Goal: Information Seeking & Learning: Compare options

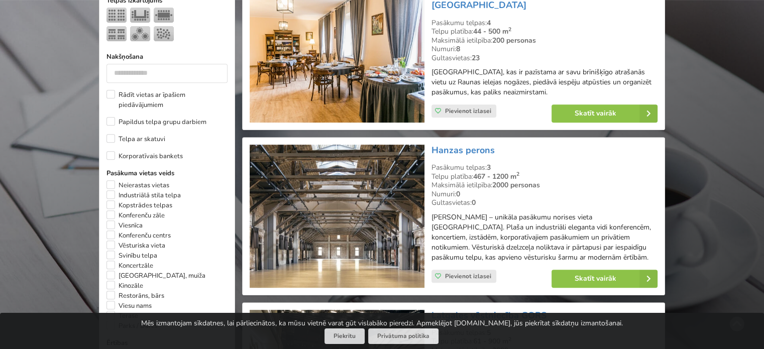
scroll to position [201, 0]
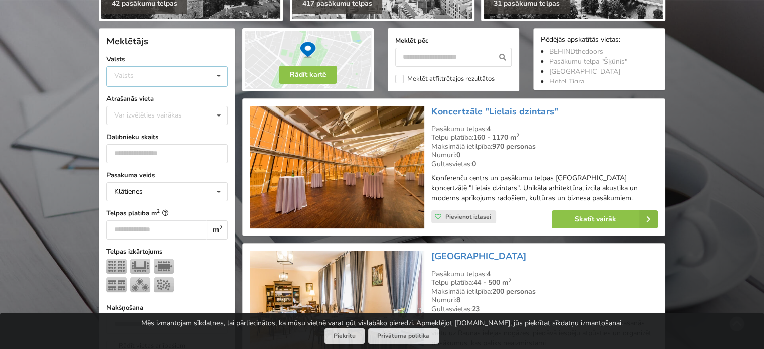
click at [133, 79] on div "Valsts" at bounding box center [124, 75] width 20 height 9
click at [139, 118] on div "Latvija" at bounding box center [167, 114] width 120 height 19
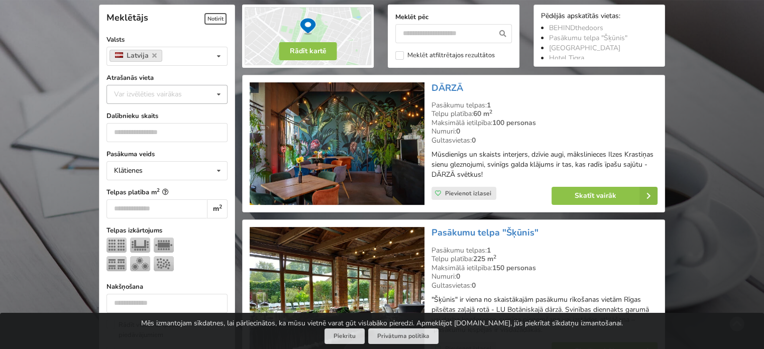
scroll to position [225, 0]
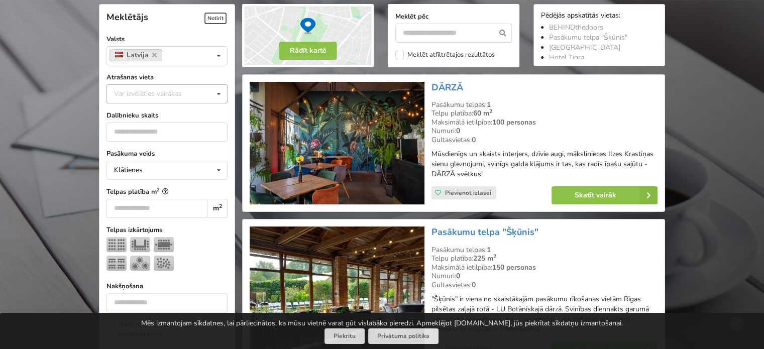
click at [147, 94] on div "Var izvēlēties vairākas" at bounding box center [157, 94] width 93 height 12
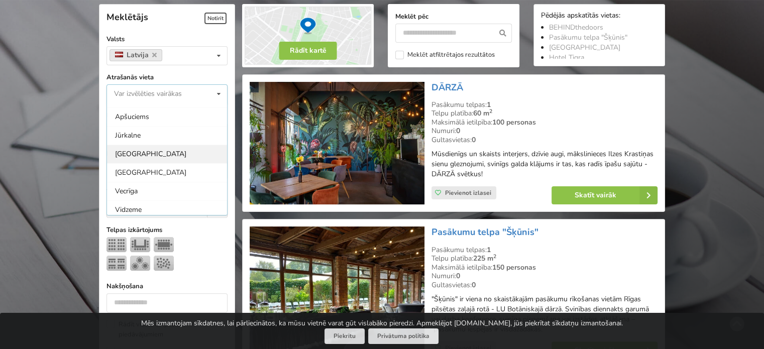
scroll to position [50, 0]
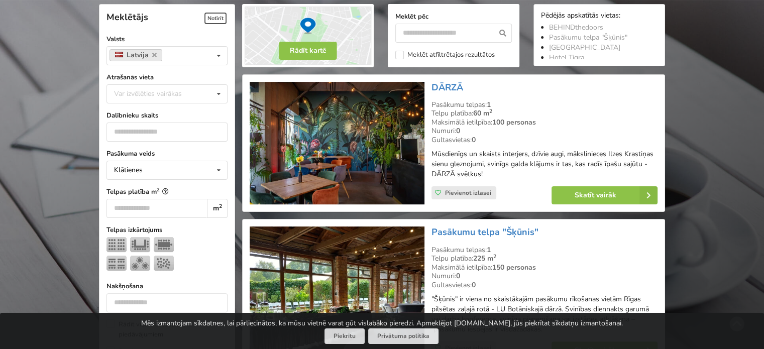
click at [151, 129] on input "number" at bounding box center [166, 131] width 121 height 19
click at [166, 89] on div "Var izvēlēties vairākas" at bounding box center [157, 94] width 93 height 12
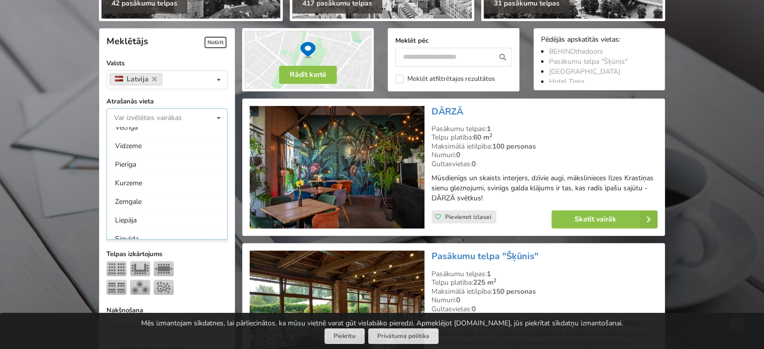
scroll to position [151, 0]
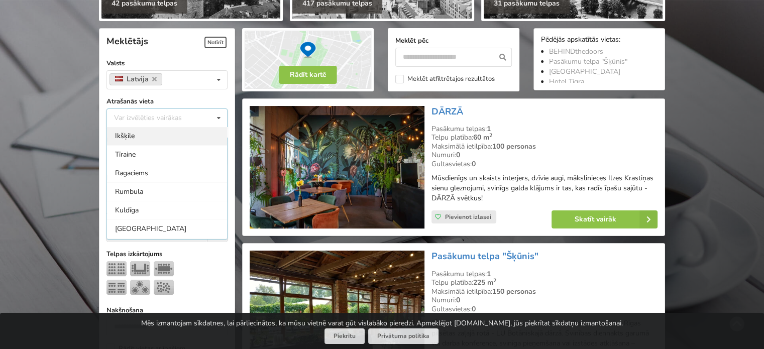
click at [111, 128] on div "Ikšķile" at bounding box center [167, 136] width 120 height 19
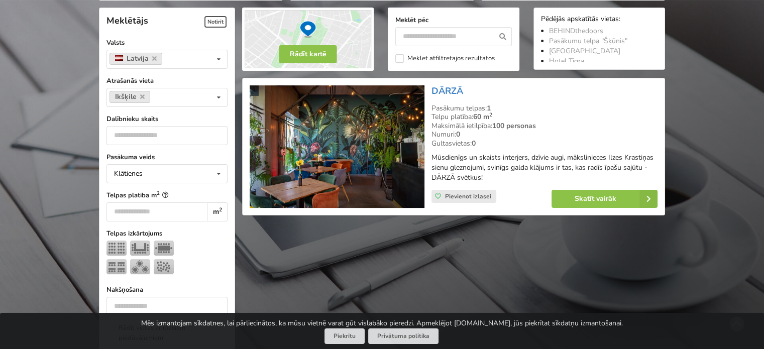
scroll to position [225, 0]
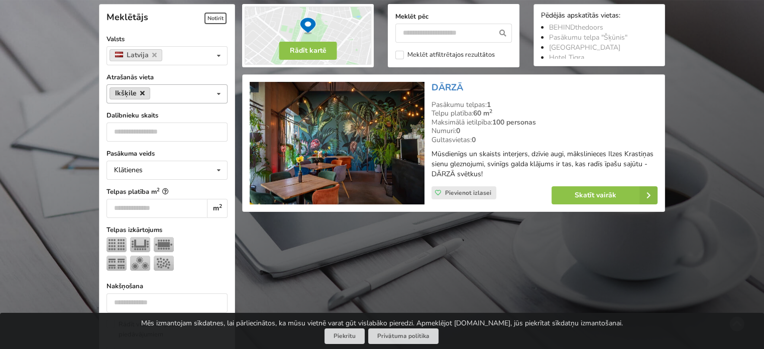
click at [142, 93] on icon at bounding box center [142, 93] width 5 height 7
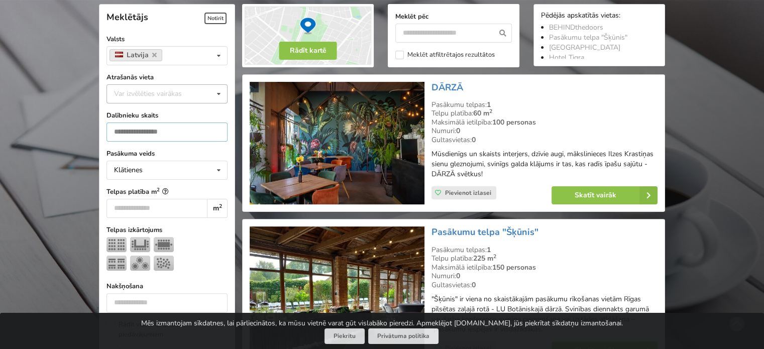
click at [148, 129] on input "number" at bounding box center [166, 131] width 121 height 19
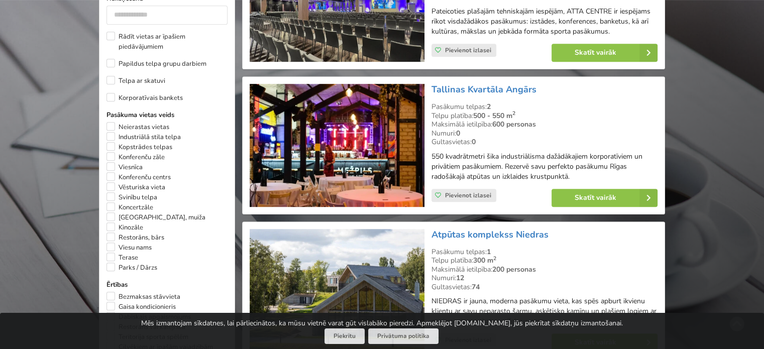
scroll to position [526, 0]
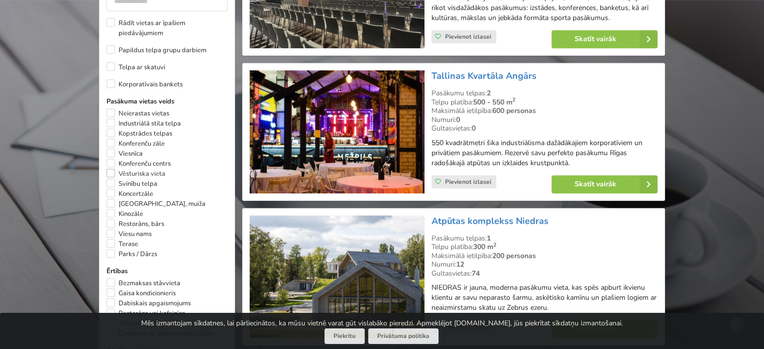
type input "***"
click at [110, 176] on label "Vēsturiska vieta" at bounding box center [135, 174] width 59 height 10
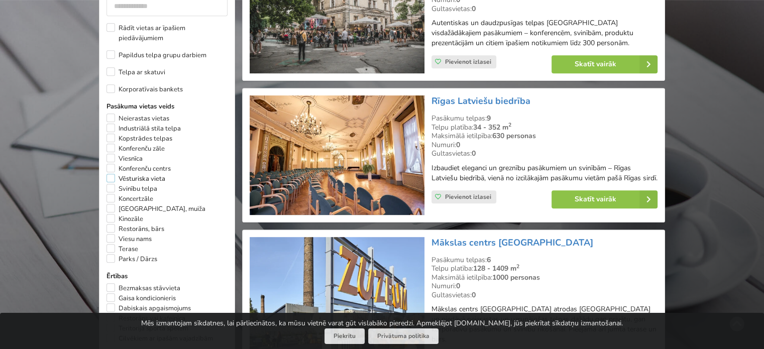
scroll to position [526, 0]
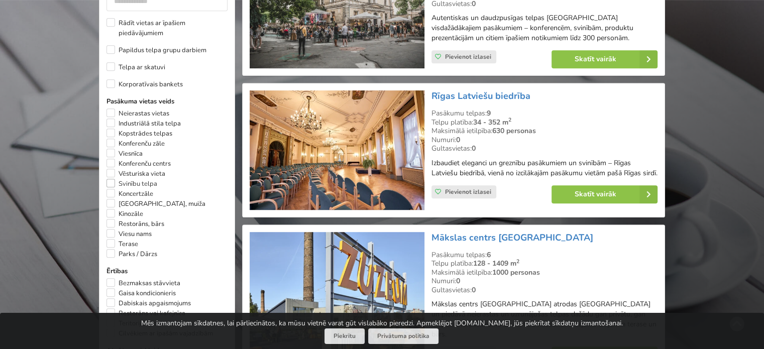
click at [111, 186] on label "Svinību telpa" at bounding box center [131, 184] width 51 height 10
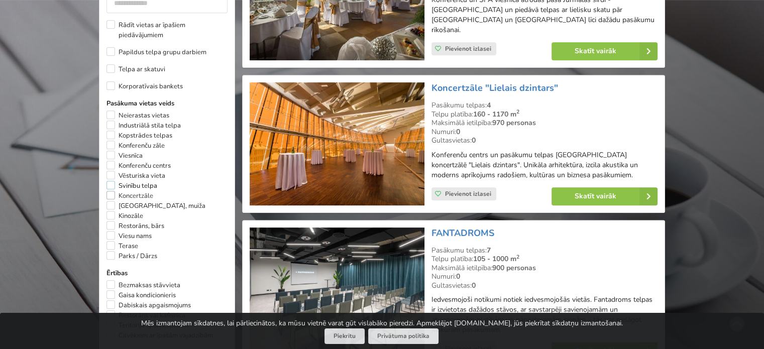
scroll to position [526, 0]
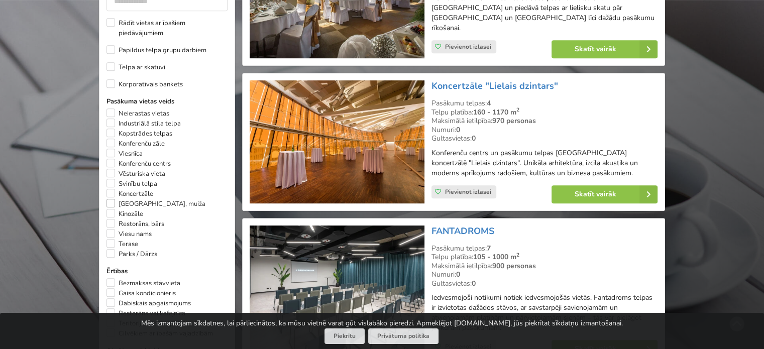
click at [112, 208] on label "Pils, muiža" at bounding box center [155, 204] width 99 height 10
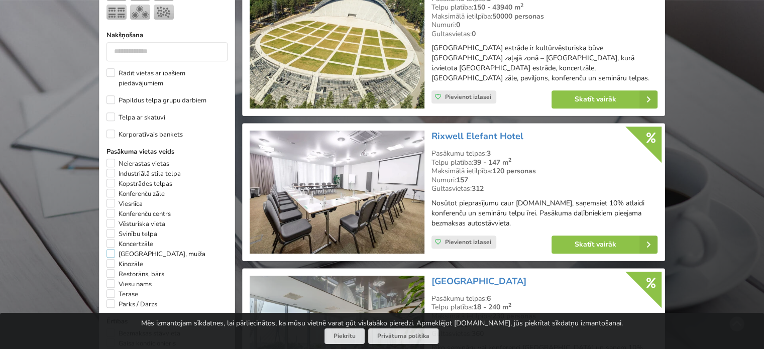
scroll to position [576, 0]
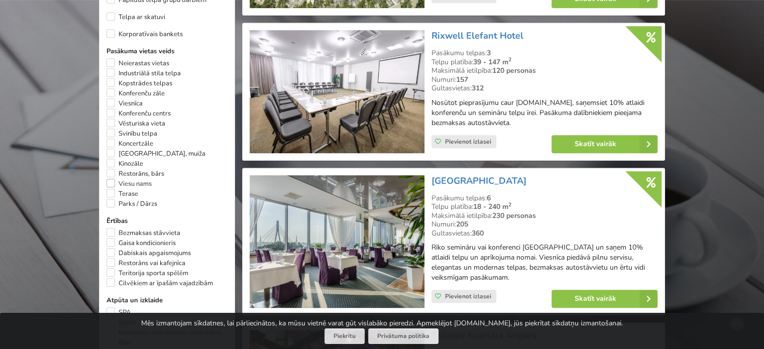
click at [112, 189] on label "Viesu nams" at bounding box center [128, 184] width 45 height 10
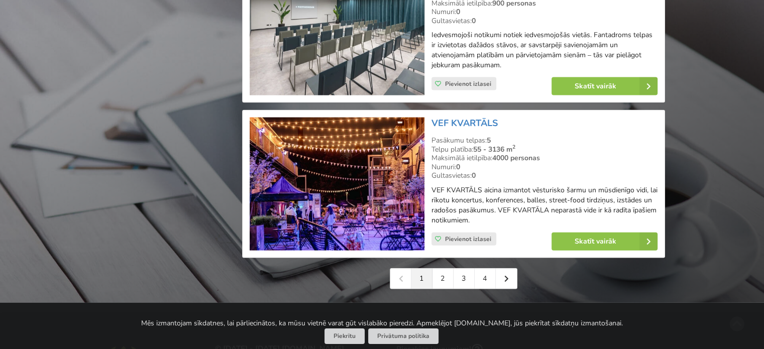
scroll to position [2441, 0]
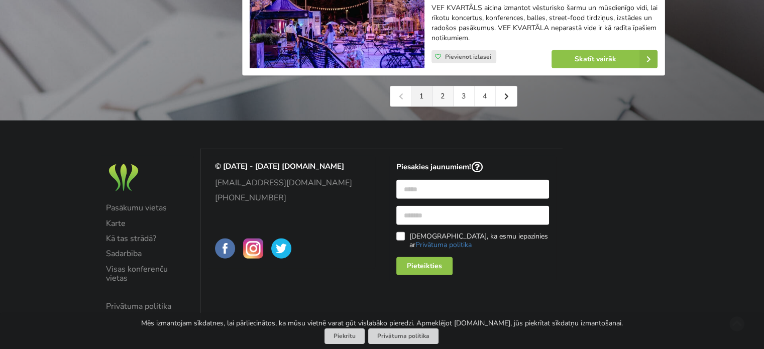
click at [443, 89] on link "2" at bounding box center [442, 96] width 21 height 20
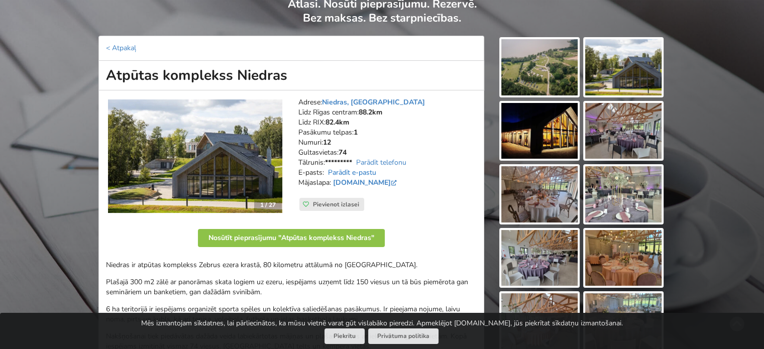
scroll to position [100, 0]
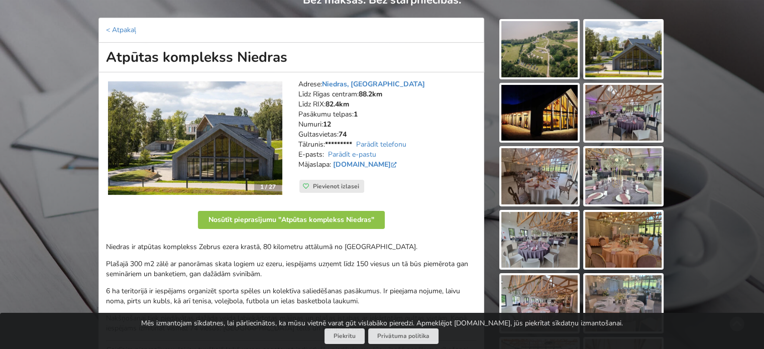
click at [543, 234] on img at bounding box center [539, 240] width 76 height 56
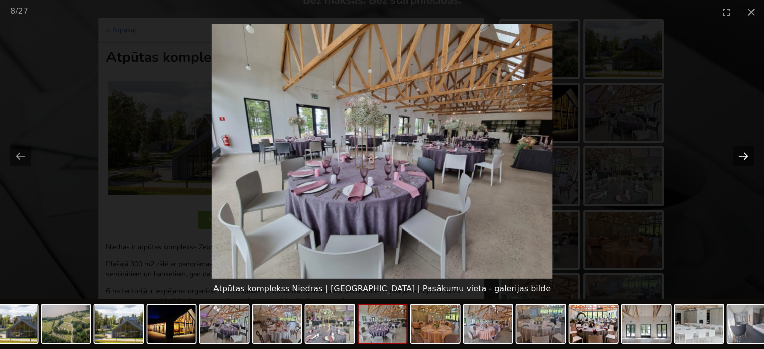
click at [739, 153] on button "Next slide" at bounding box center [742, 156] width 21 height 20
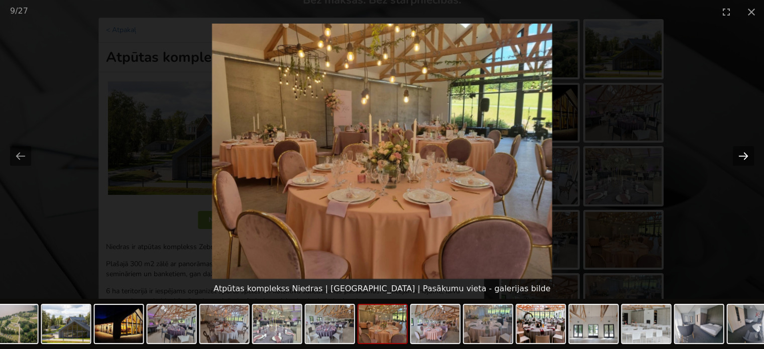
click at [739, 153] on button "Next slide" at bounding box center [742, 156] width 21 height 20
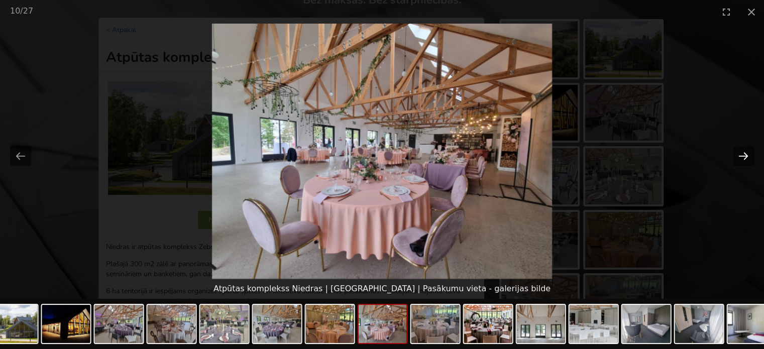
click at [739, 153] on button "Next slide" at bounding box center [742, 156] width 21 height 20
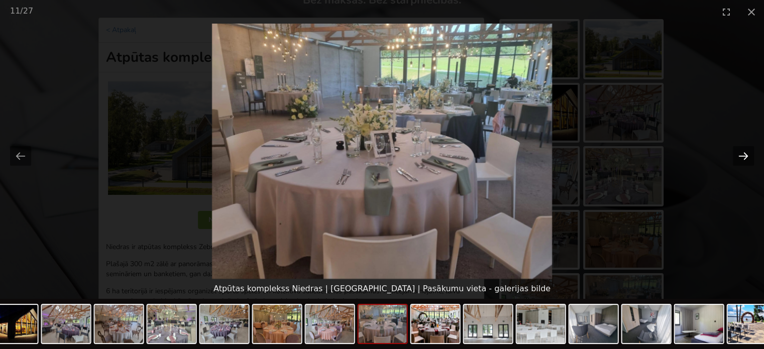
click at [739, 153] on button "Next slide" at bounding box center [742, 156] width 21 height 20
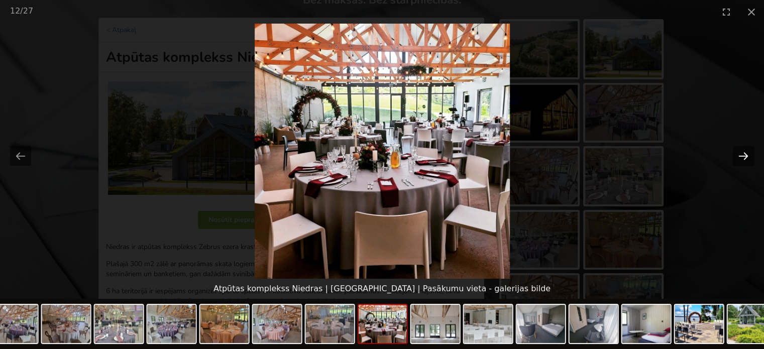
click at [739, 153] on button "Next slide" at bounding box center [742, 156] width 21 height 20
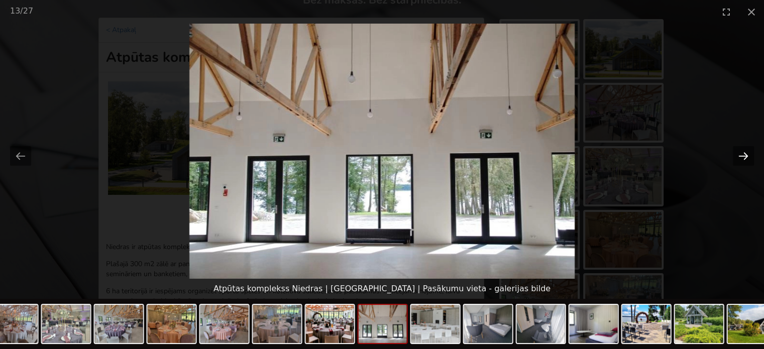
click at [739, 153] on button "Next slide" at bounding box center [742, 156] width 21 height 20
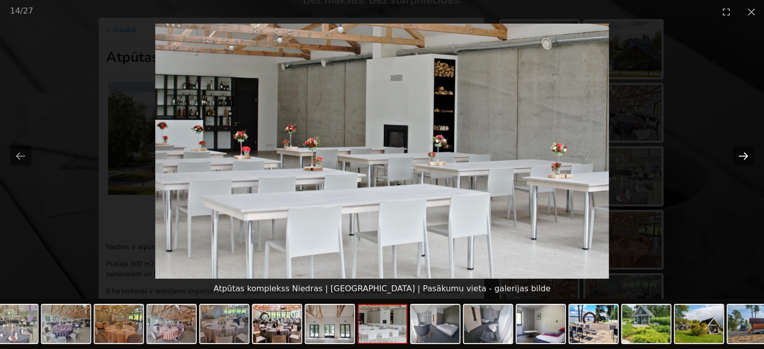
click at [739, 153] on button "Next slide" at bounding box center [742, 156] width 21 height 20
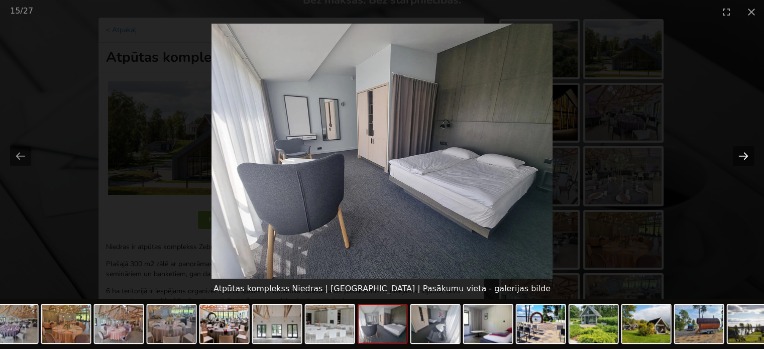
click at [739, 153] on button "Next slide" at bounding box center [742, 156] width 21 height 20
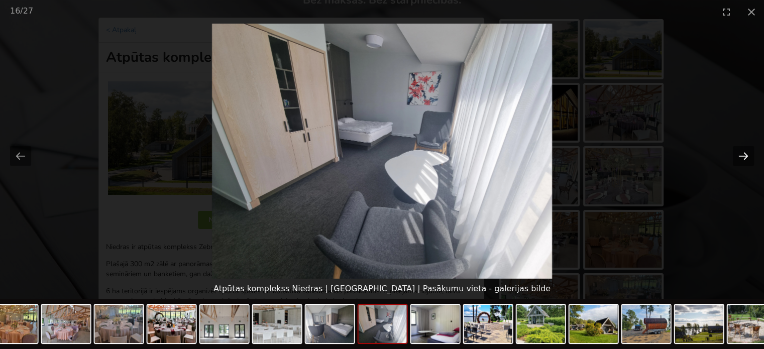
click at [739, 153] on button "Next slide" at bounding box center [742, 156] width 21 height 20
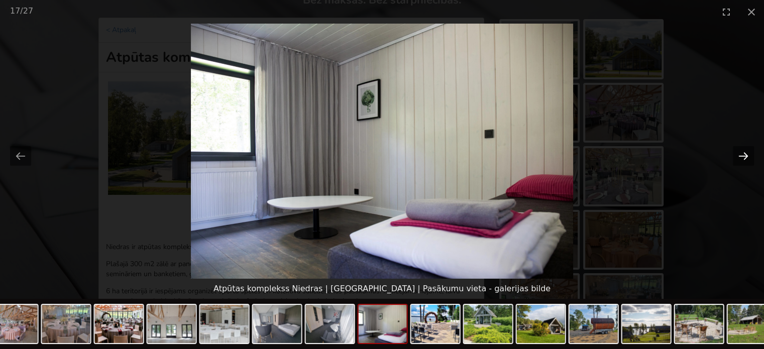
click at [739, 153] on button "Next slide" at bounding box center [742, 156] width 21 height 20
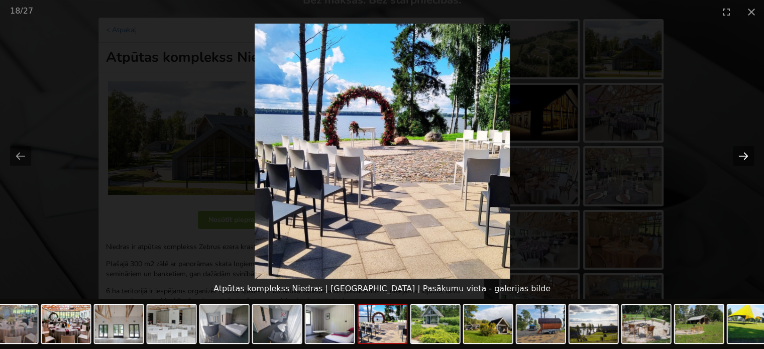
click at [739, 153] on button "Next slide" at bounding box center [742, 156] width 21 height 20
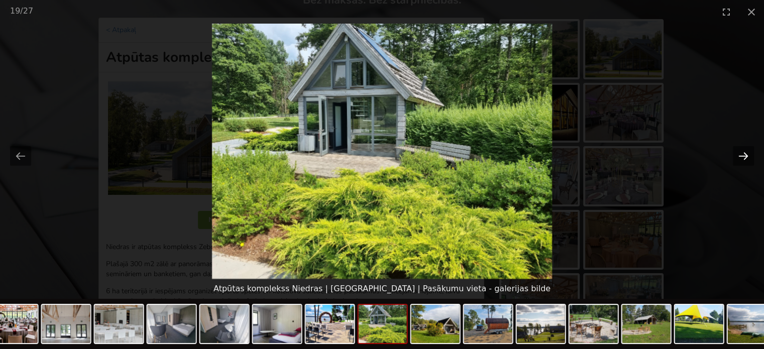
click at [738, 154] on button "Next slide" at bounding box center [742, 156] width 21 height 20
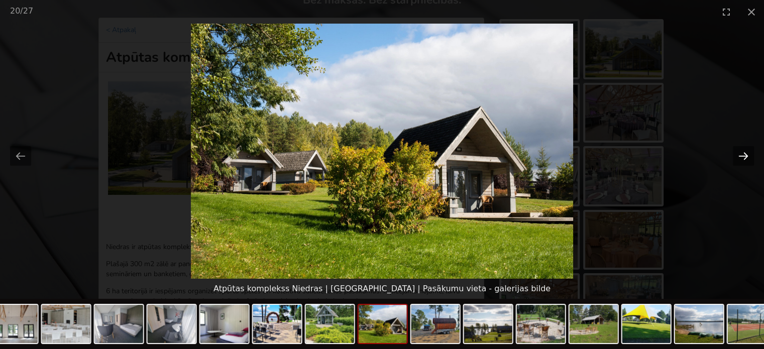
click at [738, 154] on button "Next slide" at bounding box center [742, 156] width 21 height 20
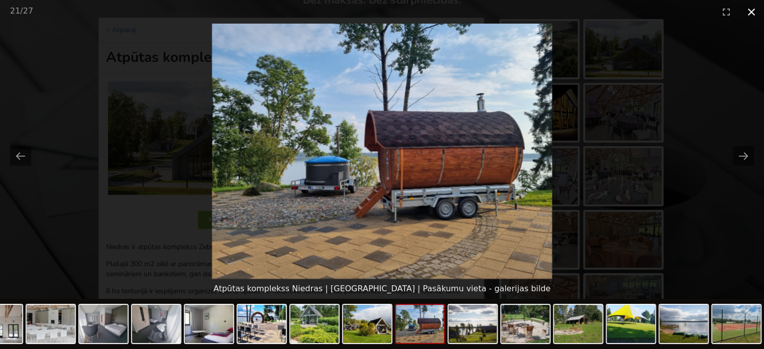
click at [754, 14] on button "Close gallery" at bounding box center [751, 12] width 25 height 24
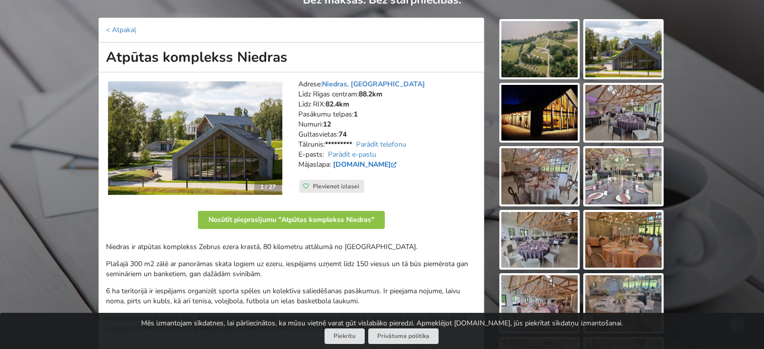
click at [366, 163] on link "www.niedras.lv" at bounding box center [366, 165] width 66 height 10
click at [351, 163] on link "www.niedras.lv" at bounding box center [366, 165] width 66 height 10
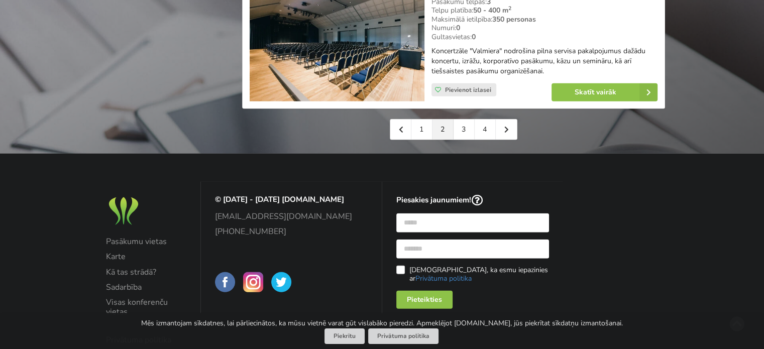
scroll to position [2413, 0]
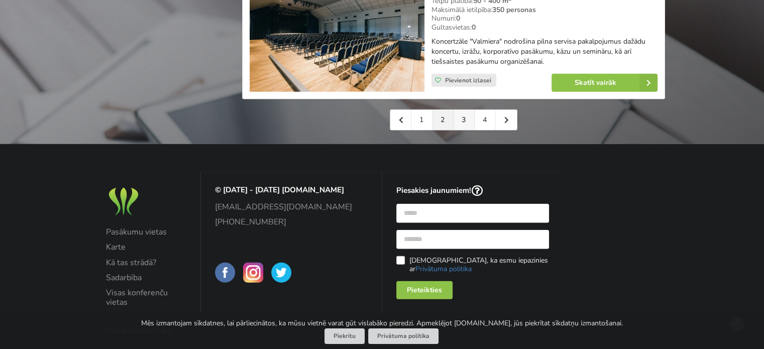
click at [461, 110] on link "3" at bounding box center [463, 120] width 21 height 20
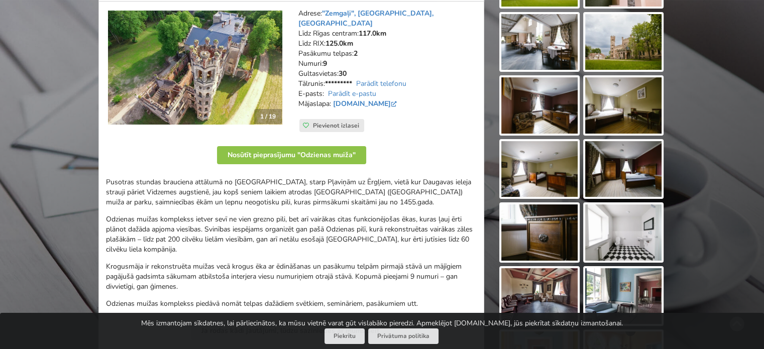
scroll to position [201, 0]
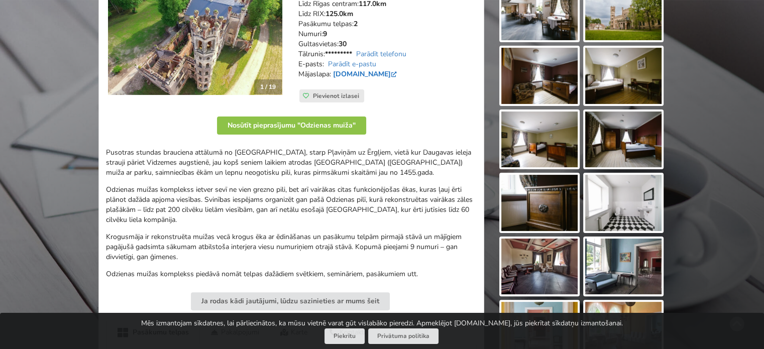
click at [361, 69] on link "www.odzienasmuiza.lv" at bounding box center [366, 74] width 66 height 10
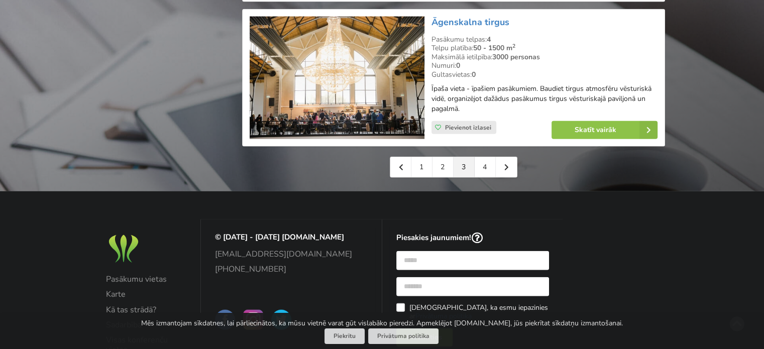
scroll to position [2460, 0]
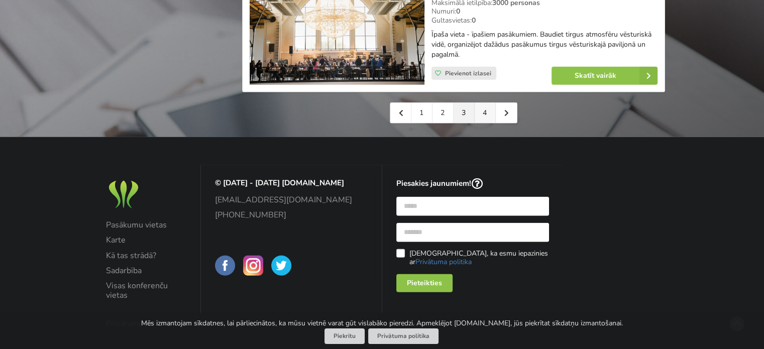
click at [485, 117] on link "4" at bounding box center [484, 113] width 21 height 20
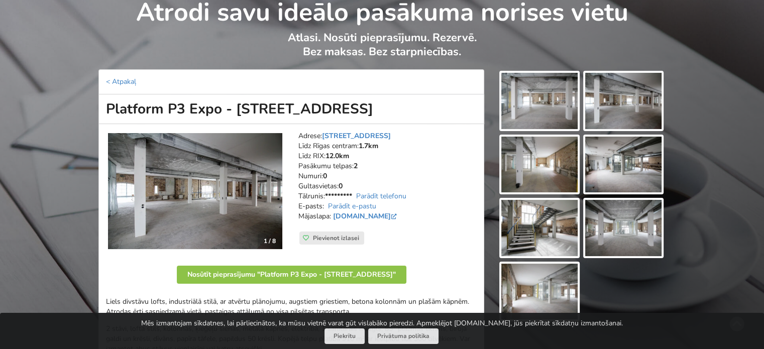
scroll to position [100, 0]
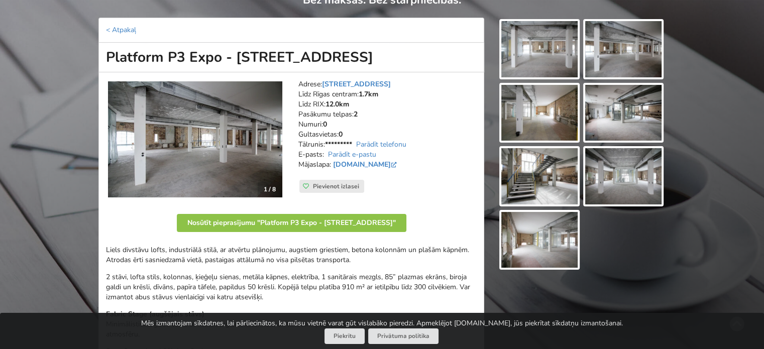
click at [280, 141] on img at bounding box center [195, 139] width 174 height 116
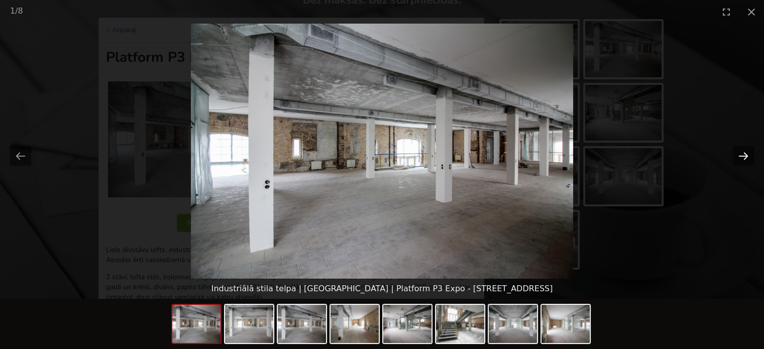
click at [739, 156] on button "Next slide" at bounding box center [742, 156] width 21 height 20
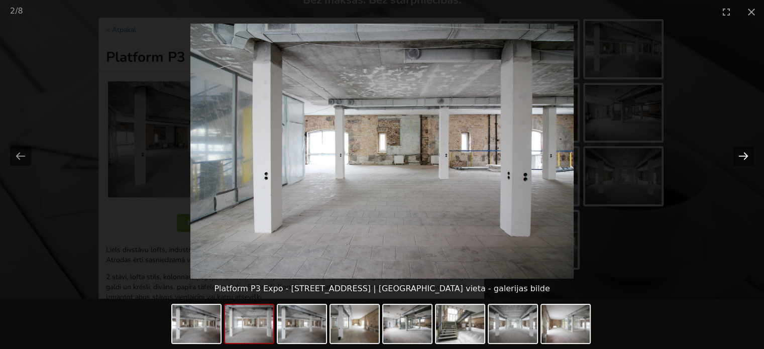
click at [739, 156] on button "Next slide" at bounding box center [742, 156] width 21 height 20
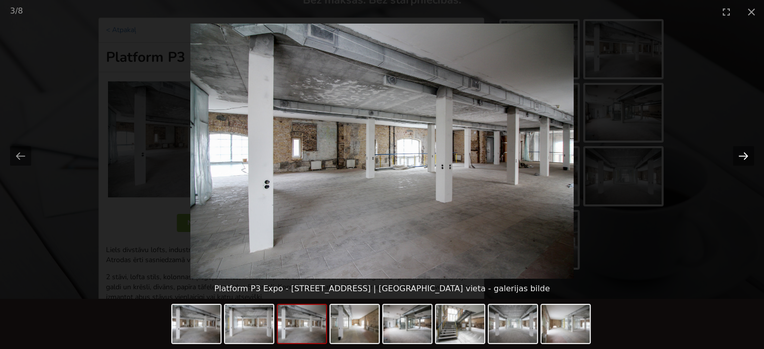
click at [739, 156] on button "Next slide" at bounding box center [742, 156] width 21 height 20
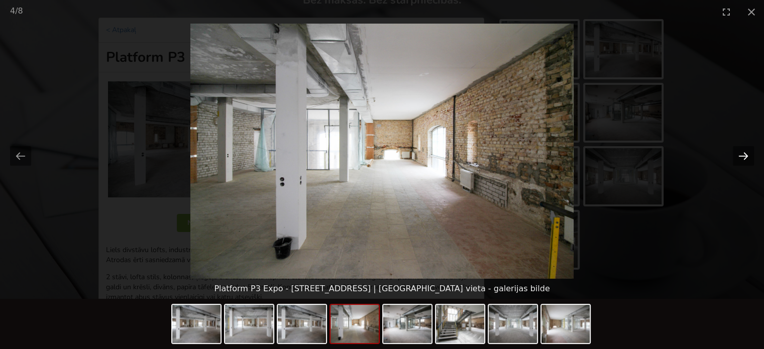
click at [739, 156] on button "Next slide" at bounding box center [742, 156] width 21 height 20
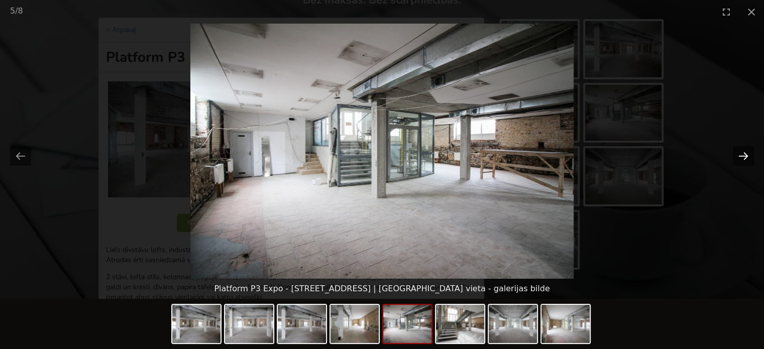
click at [739, 156] on button "Next slide" at bounding box center [742, 156] width 21 height 20
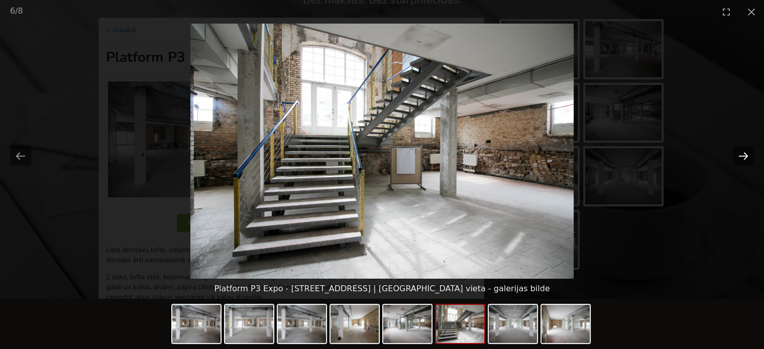
click at [739, 156] on button "Next slide" at bounding box center [742, 156] width 21 height 20
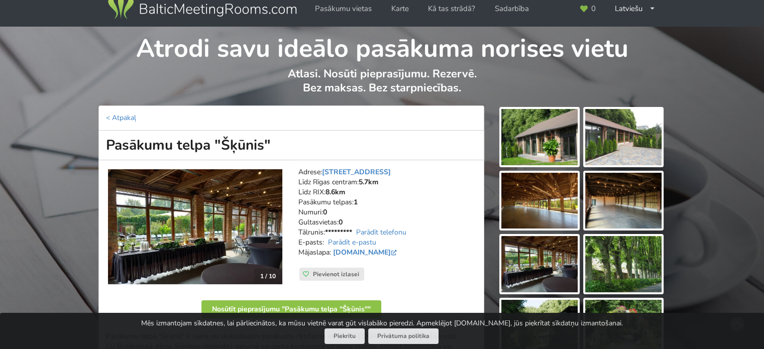
scroll to position [50, 0]
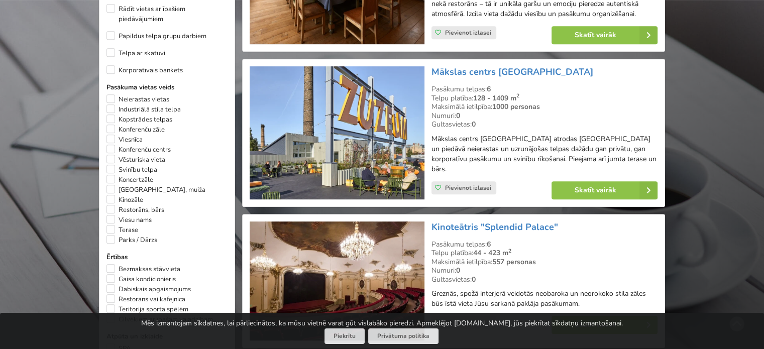
scroll to position [502, 0]
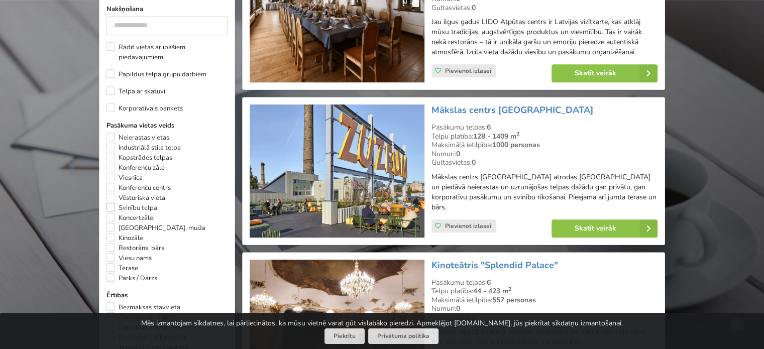
click at [110, 211] on label "Svinību telpa" at bounding box center [131, 208] width 51 height 10
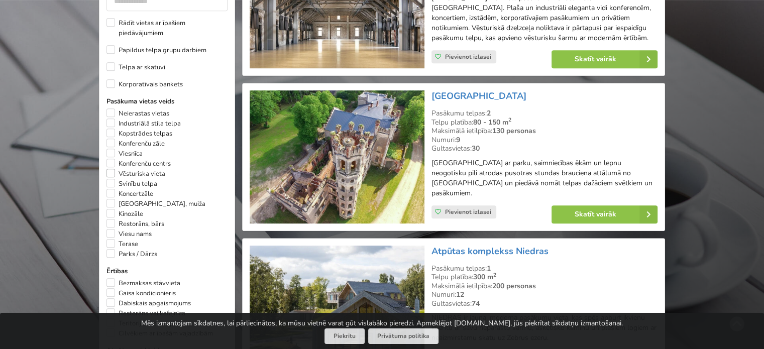
click at [113, 176] on label "Vēsturiska vieta" at bounding box center [135, 174] width 59 height 10
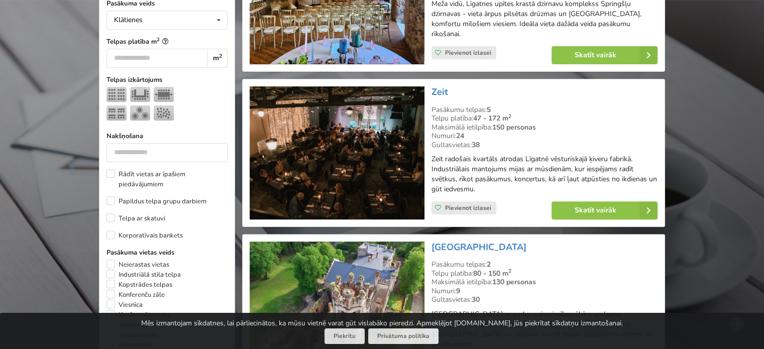
scroll to position [452, 0]
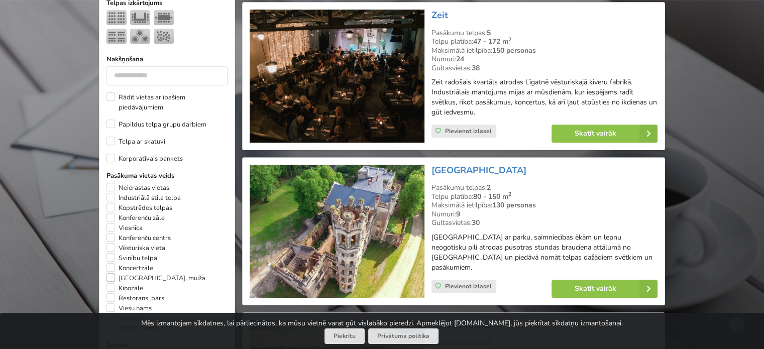
click at [109, 282] on label "[GEOGRAPHIC_DATA], muiža" at bounding box center [155, 278] width 99 height 10
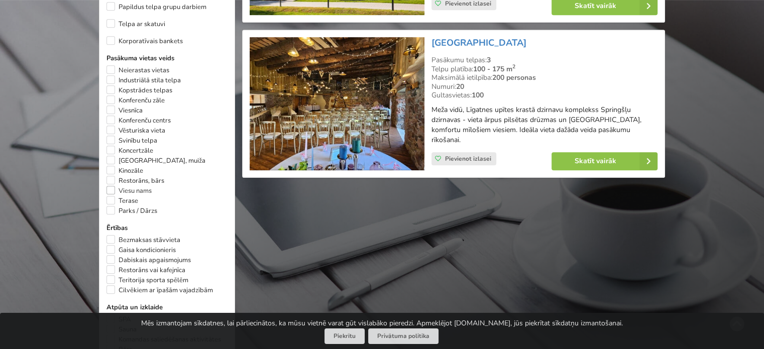
click at [112, 196] on label "Viesu nams" at bounding box center [128, 191] width 45 height 10
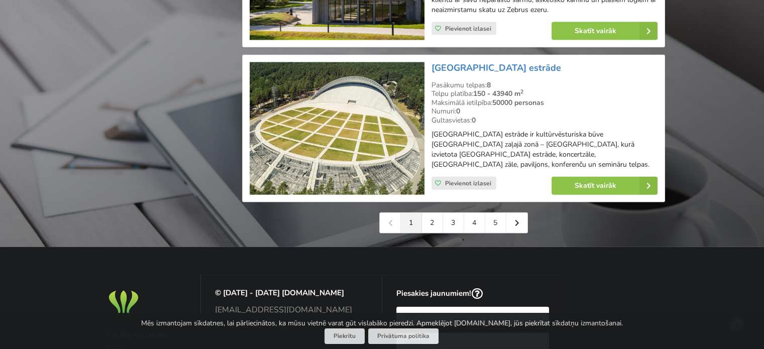
scroll to position [2309, 0]
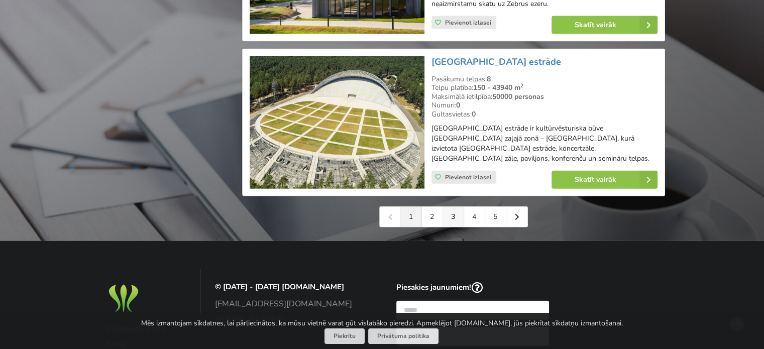
click at [454, 208] on link "3" at bounding box center [453, 217] width 21 height 20
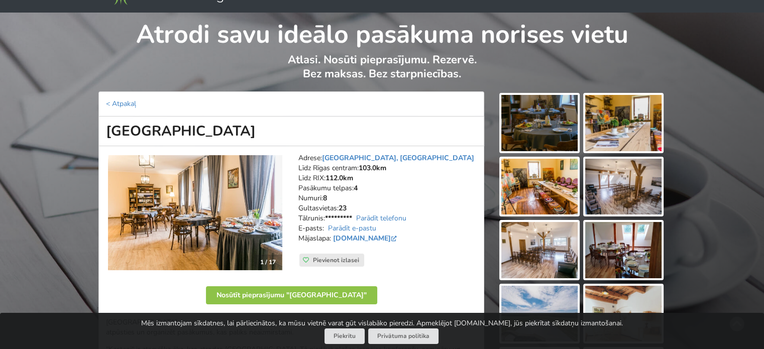
scroll to position [50, 0]
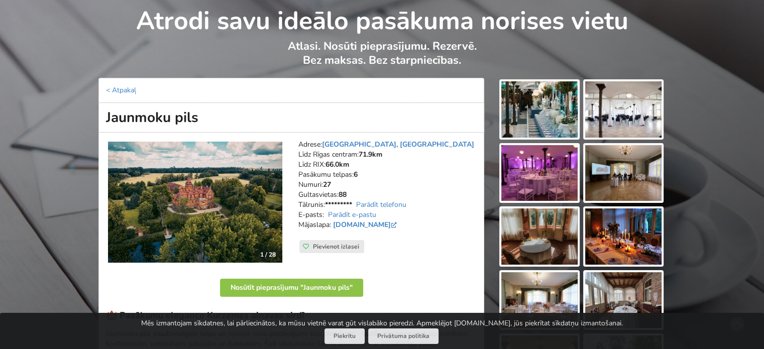
scroll to position [100, 0]
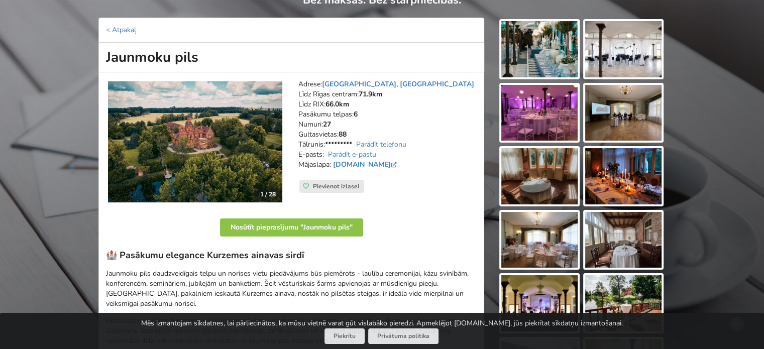
click at [262, 141] on img at bounding box center [195, 141] width 174 height 121
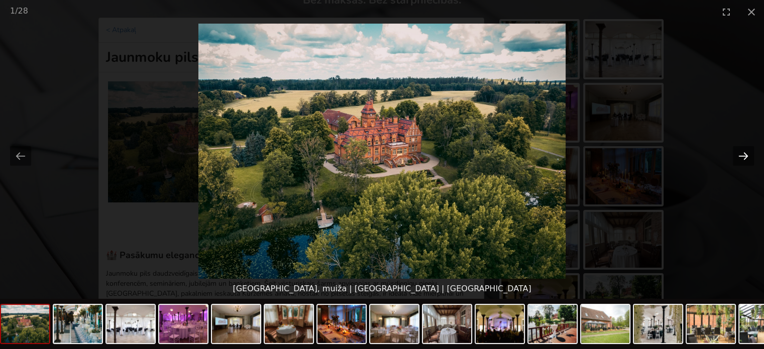
click at [740, 154] on button "Next slide" at bounding box center [742, 156] width 21 height 20
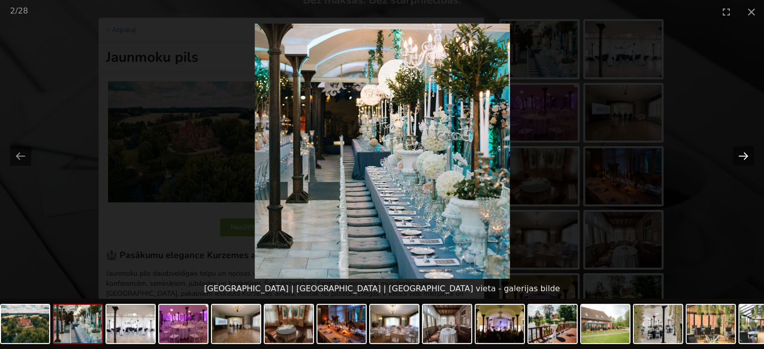
click at [740, 154] on button "Next slide" at bounding box center [742, 156] width 21 height 20
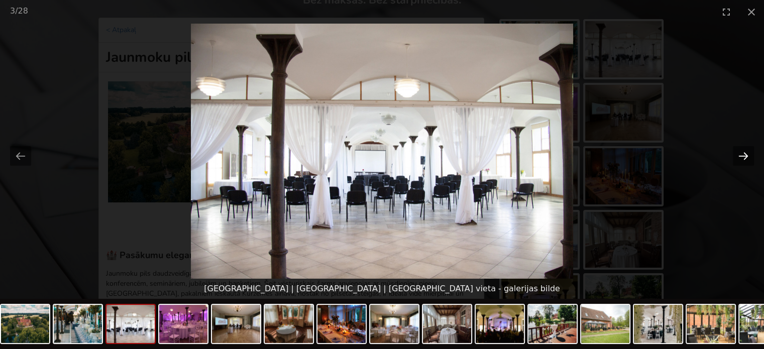
click at [740, 154] on button "Next slide" at bounding box center [742, 156] width 21 height 20
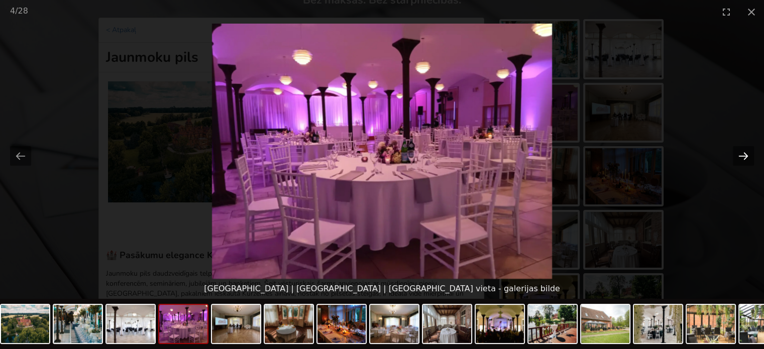
click at [740, 154] on button "Next slide" at bounding box center [742, 156] width 21 height 20
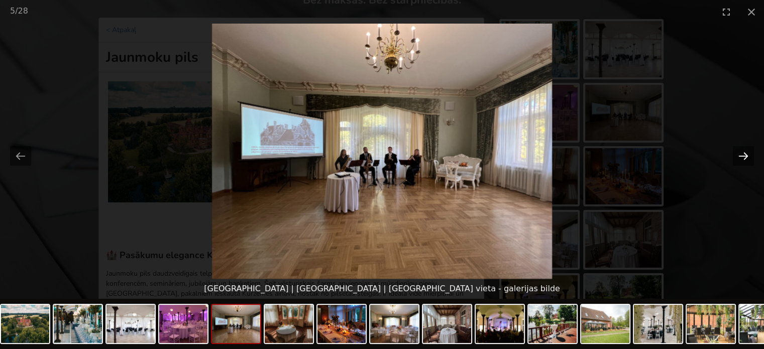
click at [740, 154] on button "Next slide" at bounding box center [742, 156] width 21 height 20
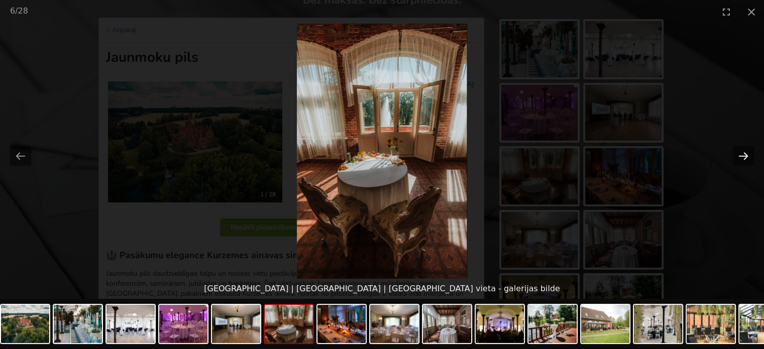
click at [736, 154] on button "Next slide" at bounding box center [742, 156] width 21 height 20
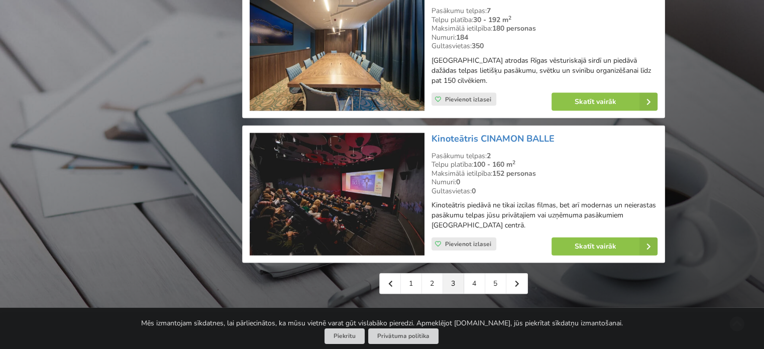
scroll to position [2454, 0]
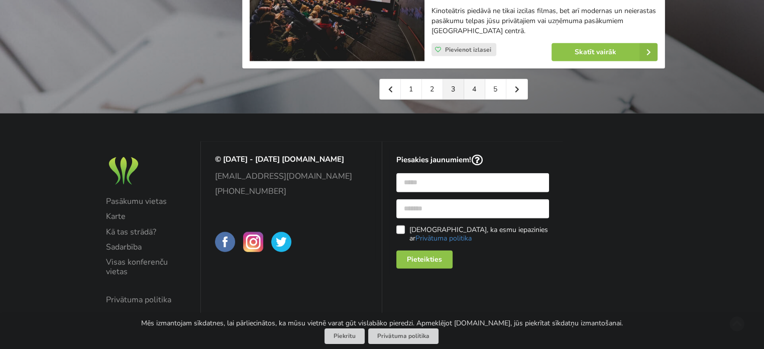
click at [474, 85] on link "4" at bounding box center [474, 89] width 21 height 20
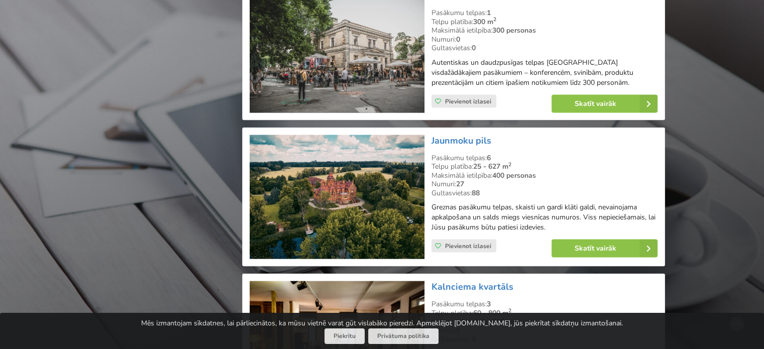
scroll to position [2360, 0]
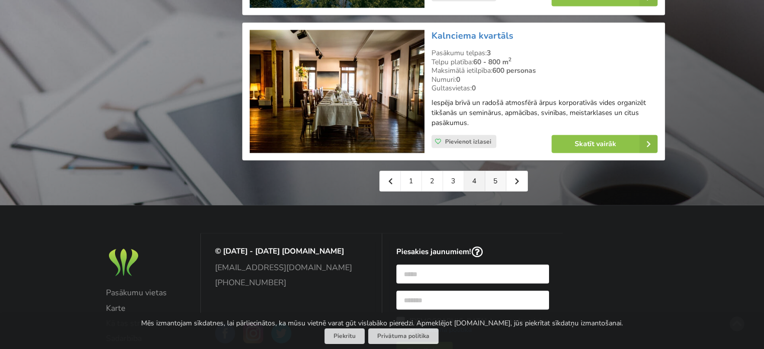
click at [494, 171] on link "5" at bounding box center [495, 181] width 21 height 20
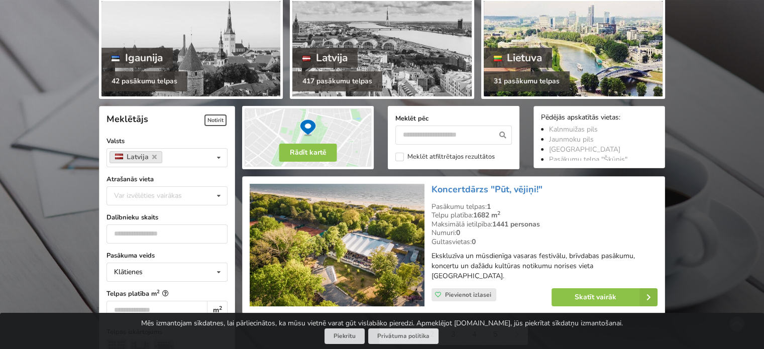
scroll to position [301, 0]
